Goal: Task Accomplishment & Management: Manage account settings

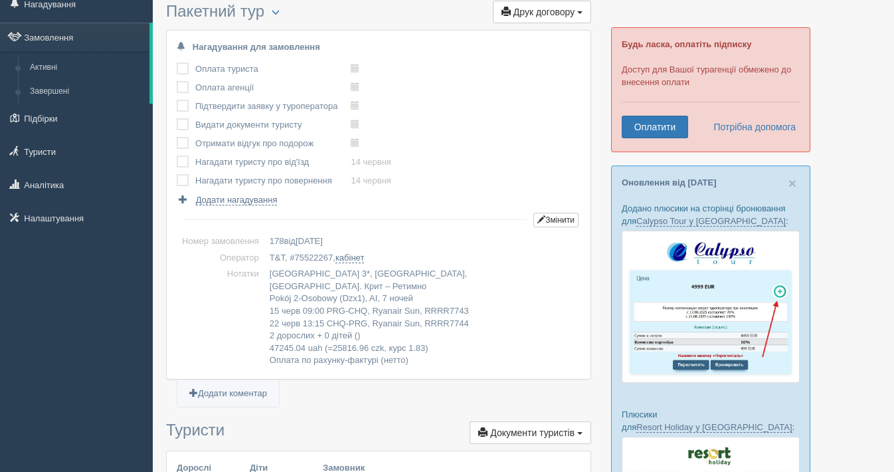
scroll to position [46, 0]
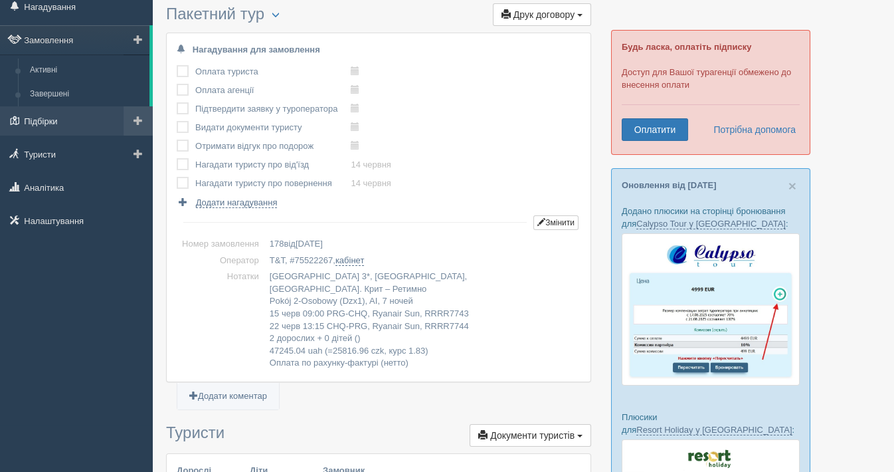
click at [69, 124] on link "Підбірки" at bounding box center [76, 120] width 153 height 29
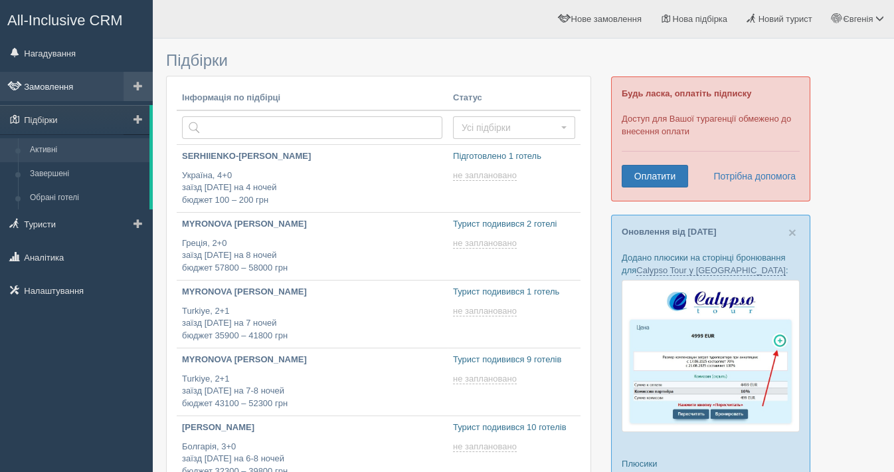
click at [71, 80] on link "Замовлення" at bounding box center [76, 86] width 153 height 29
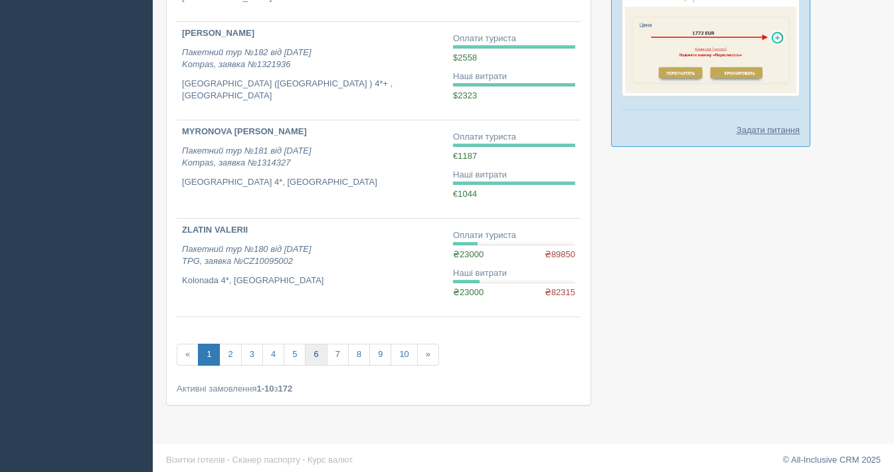
scroll to position [821, 0]
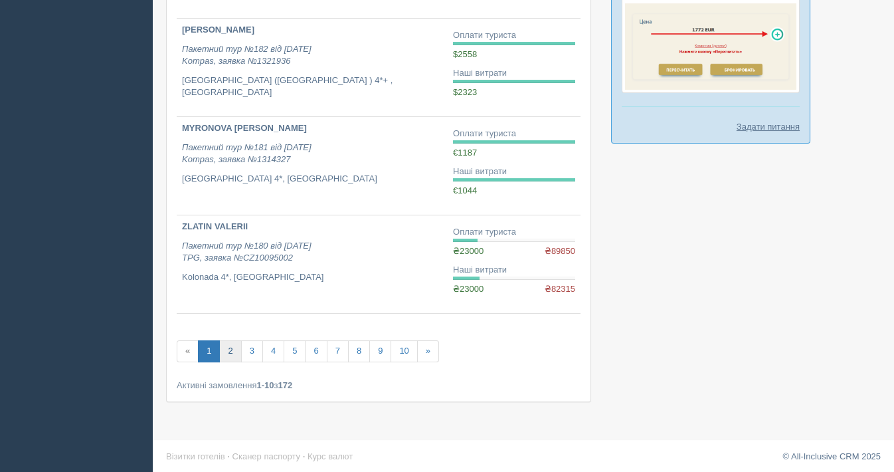
click at [234, 347] on link "2" at bounding box center [230, 351] width 22 height 22
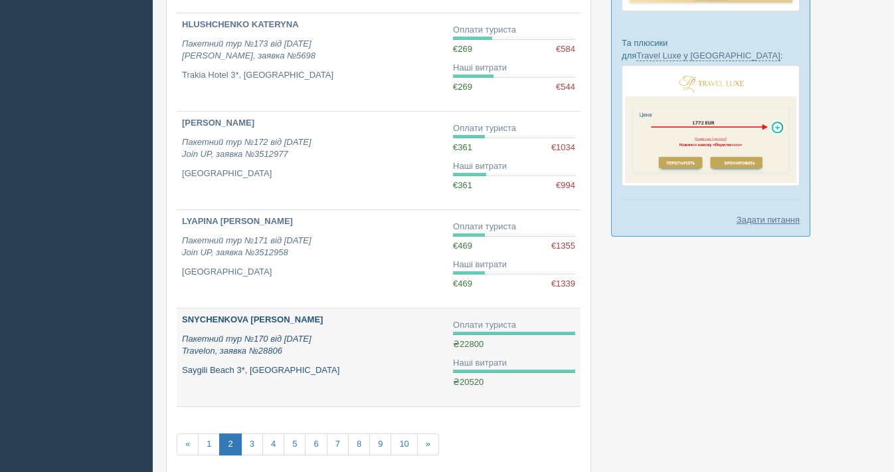
scroll to position [812, 0]
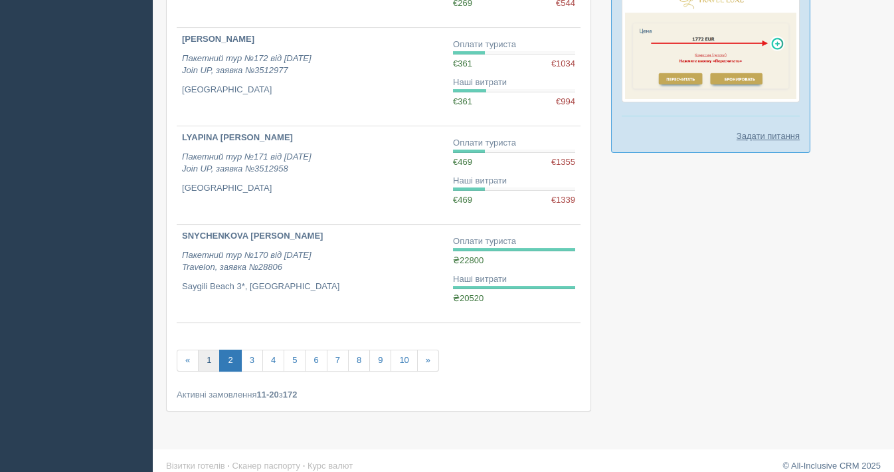
click at [206, 359] on link "1" at bounding box center [209, 360] width 22 height 22
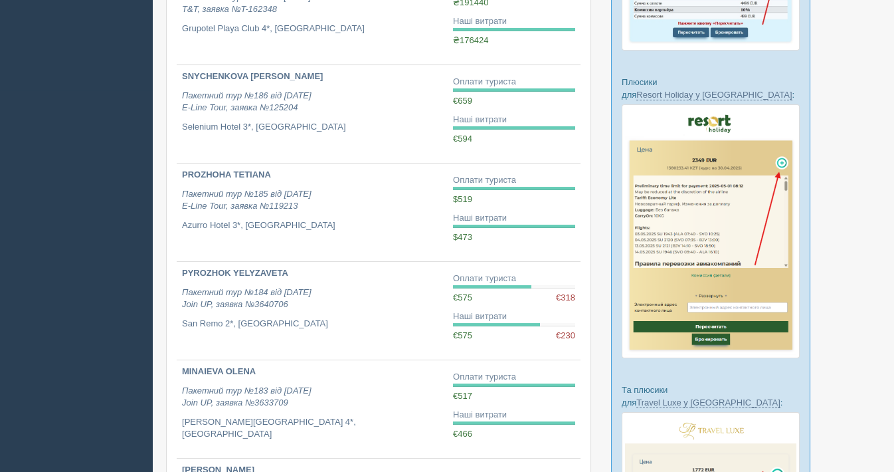
scroll to position [369, 0]
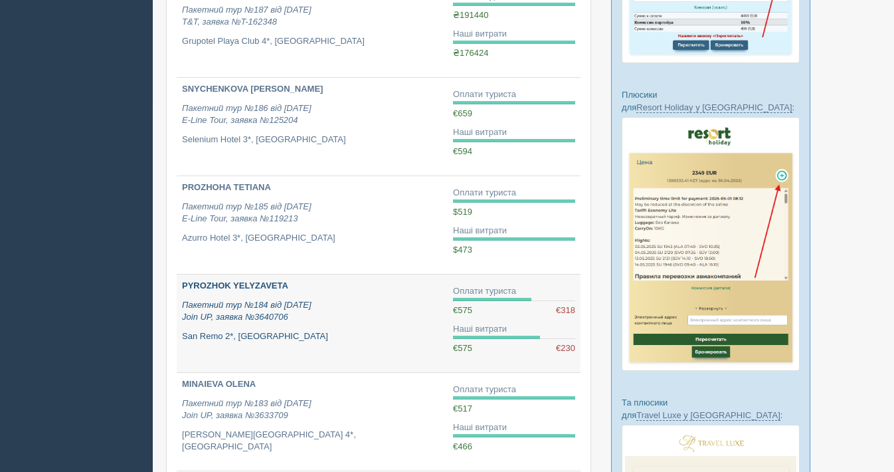
click at [258, 282] on b "PYROZHOK YELYZAVETA" at bounding box center [235, 285] width 106 height 10
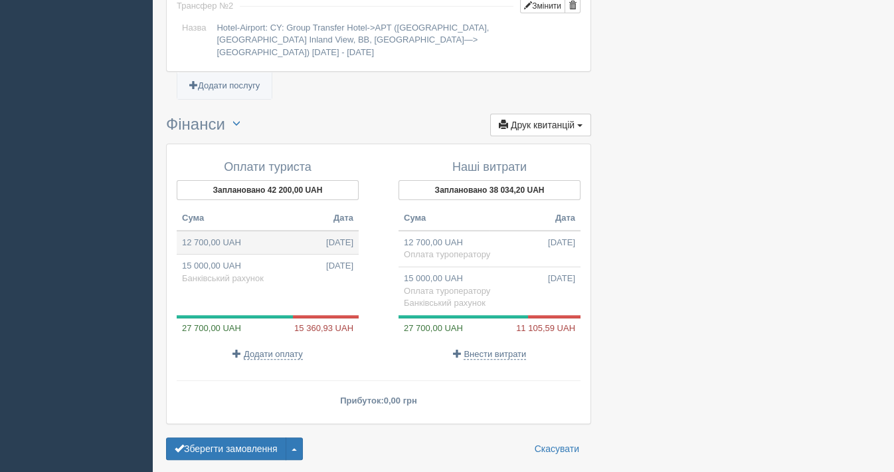
scroll to position [1300, 0]
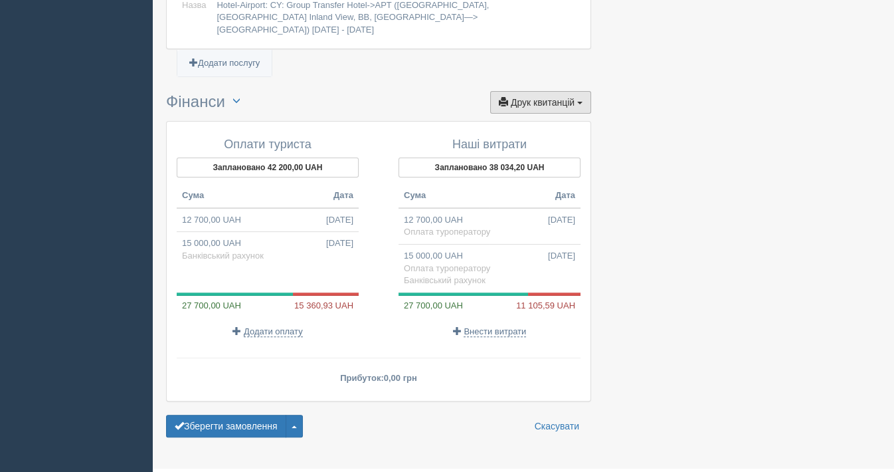
click at [530, 91] on button "Друк квитанцій Друк" at bounding box center [540, 102] width 101 height 23
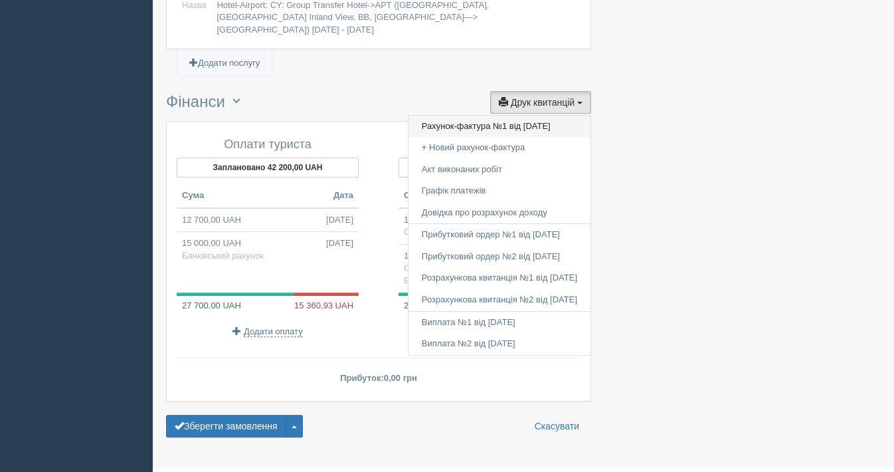
click at [486, 116] on link "Рахунок-фактура №1 від 06.05.2025" at bounding box center [499, 127] width 182 height 22
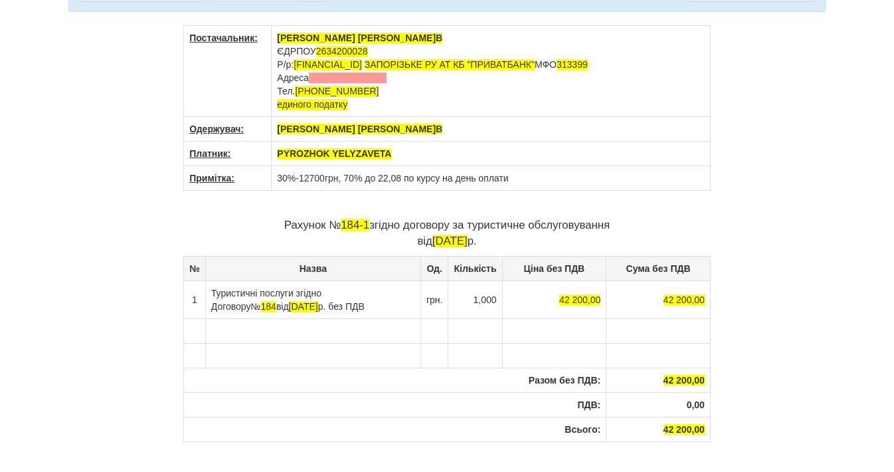
scroll to position [193, 0]
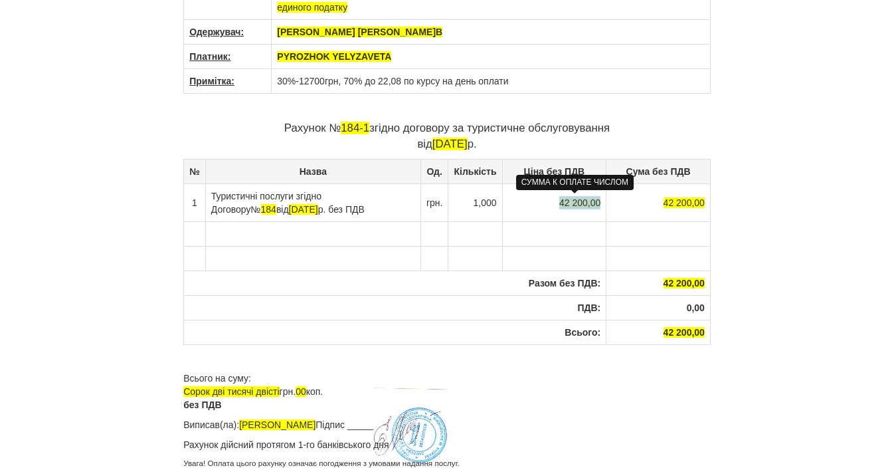
drag, startPoint x: 553, startPoint y: 203, endPoint x: 594, endPoint y: 199, distance: 42.0
click at [594, 199] on td "42 200,00" at bounding box center [554, 202] width 104 height 38
drag, startPoint x: 663, startPoint y: 199, endPoint x: 706, endPoint y: 199, distance: 43.2
click at [706, 199] on td "42 200,00" at bounding box center [658, 202] width 106 height 38
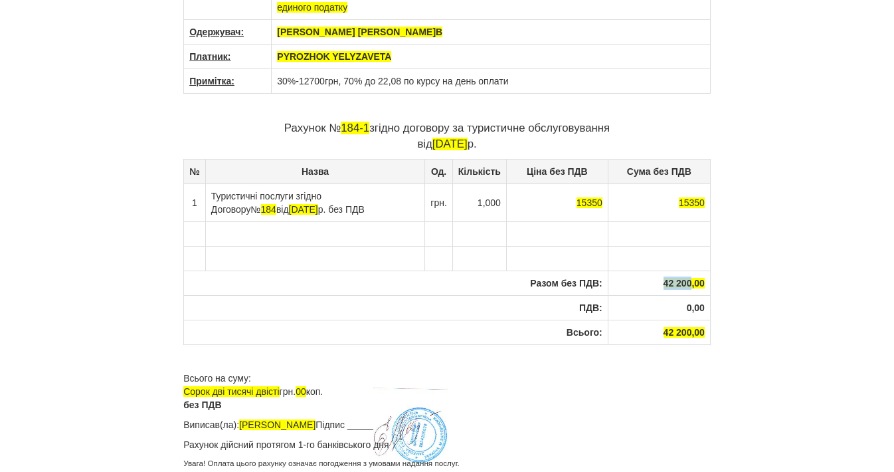
drag, startPoint x: 662, startPoint y: 284, endPoint x: 689, endPoint y: 270, distance: 31.2
click at [691, 270] on th "42 200,00" at bounding box center [659, 282] width 102 height 25
drag, startPoint x: 687, startPoint y: 328, endPoint x: 655, endPoint y: 326, distance: 32.6
click at [655, 326] on th "42 200,00" at bounding box center [658, 331] width 105 height 25
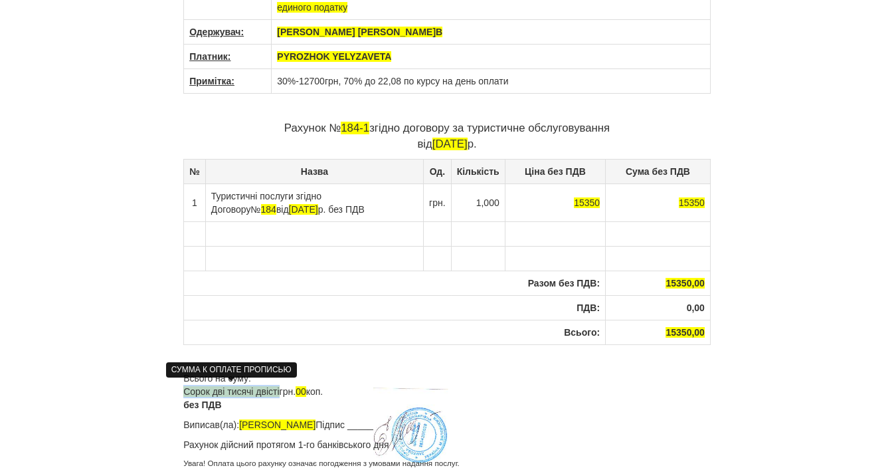
drag, startPoint x: 280, startPoint y: 385, endPoint x: 185, endPoint y: 393, distance: 95.3
click at [185, 389] on p "Всього на суму: Сорок дві тисячі двісті грн. 00 коп. без ПДВ" at bounding box center [446, 391] width 527 height 40
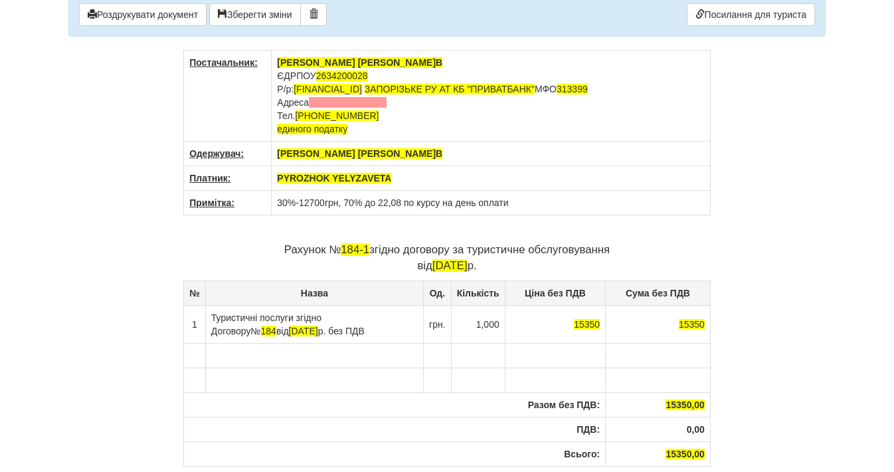
scroll to position [0, 0]
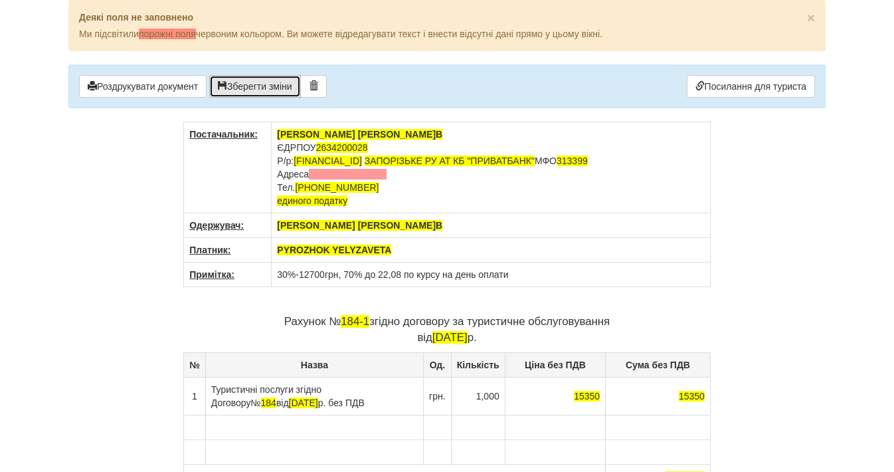
click at [257, 82] on button "Зберегти зміни" at bounding box center [255, 86] width 92 height 23
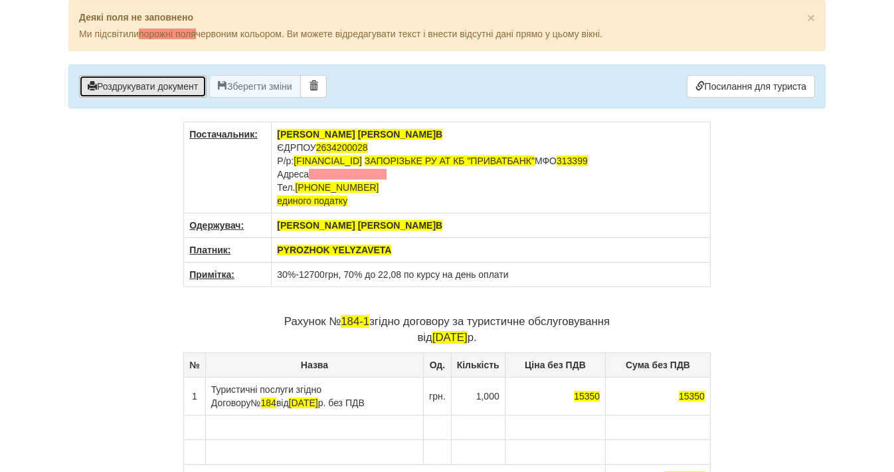
click at [169, 92] on button "Роздрукувати документ" at bounding box center [143, 86] width 128 height 23
